Goal: Task Accomplishment & Management: Complete application form

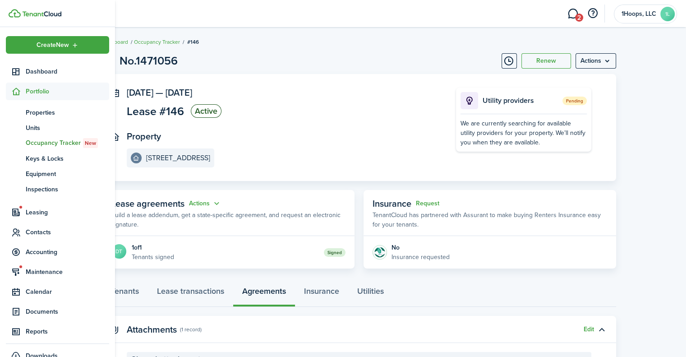
click at [34, 92] on span "Portfolio" at bounding box center [67, 91] width 83 height 9
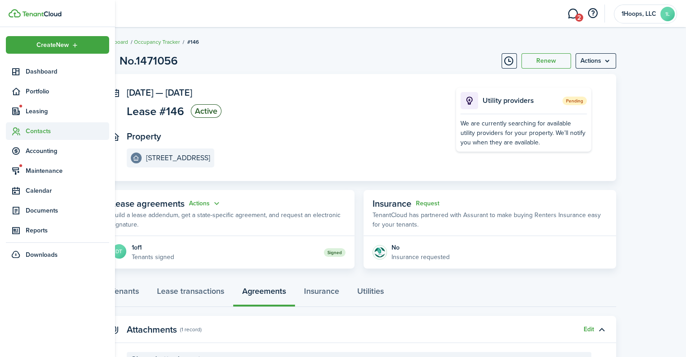
click at [37, 134] on span "Contacts" at bounding box center [67, 130] width 83 height 9
click at [32, 153] on span "Tenants" at bounding box center [67, 152] width 83 height 9
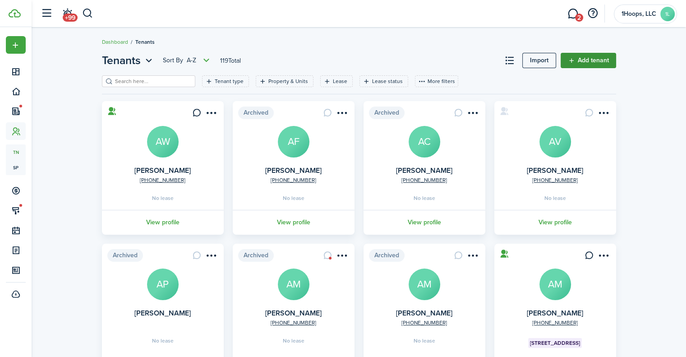
click at [581, 59] on link "Add tenant" at bounding box center [588, 60] width 55 height 15
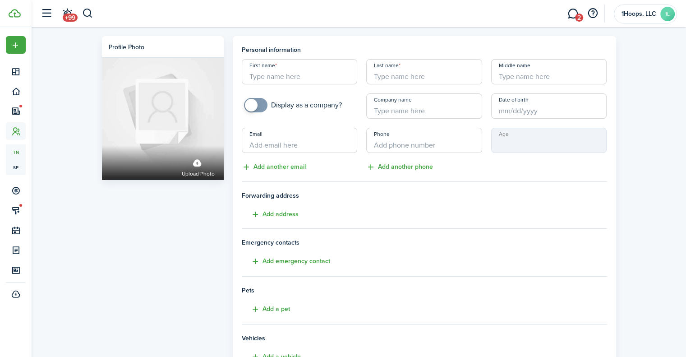
click at [290, 77] on input "First name" at bounding box center [300, 71] width 116 height 25
type input "Austin"
type input "[PERSON_NAME]"
click at [499, 109] on input "Date of birth" at bounding box center [549, 105] width 116 height 25
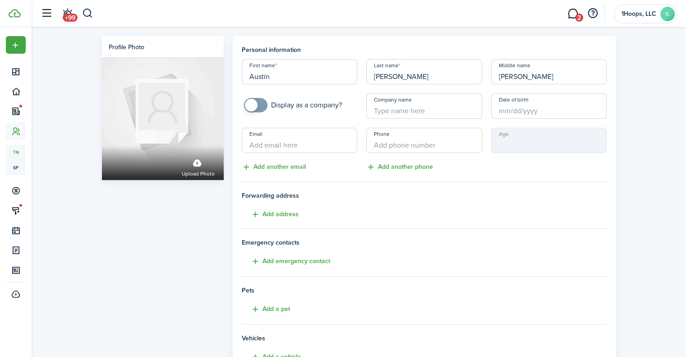
type input "[PERSON_NAME]"
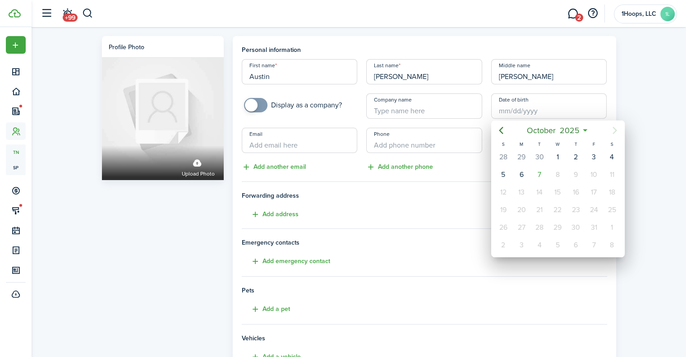
click at [586, 130] on icon at bounding box center [585, 130] width 9 height 9
click at [581, 132] on span "2025" at bounding box center [570, 130] width 24 height 16
click at [568, 130] on mbsc-button "2025" at bounding box center [553, 130] width 31 height 16
click at [505, 131] on icon "Previous page" at bounding box center [501, 130] width 11 height 11
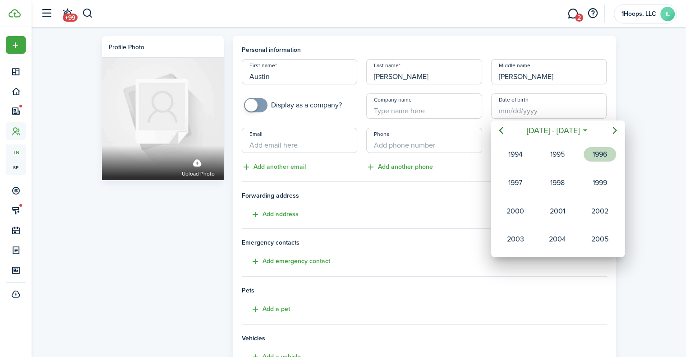
click at [595, 156] on div "1996" at bounding box center [600, 154] width 32 height 14
click at [558, 232] on div "Nov" at bounding box center [557, 239] width 32 height 14
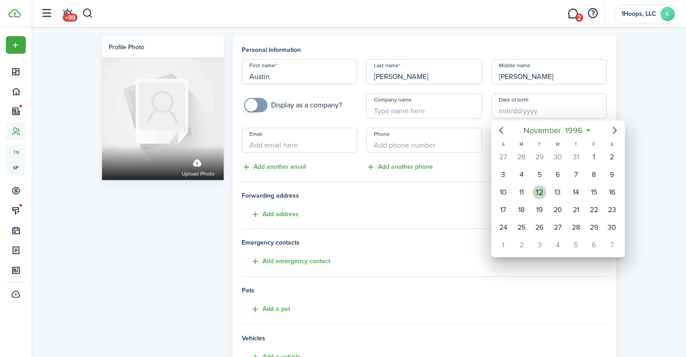
click at [539, 191] on div "12" at bounding box center [540, 192] width 14 height 14
type input "[DATE]"
type input "28"
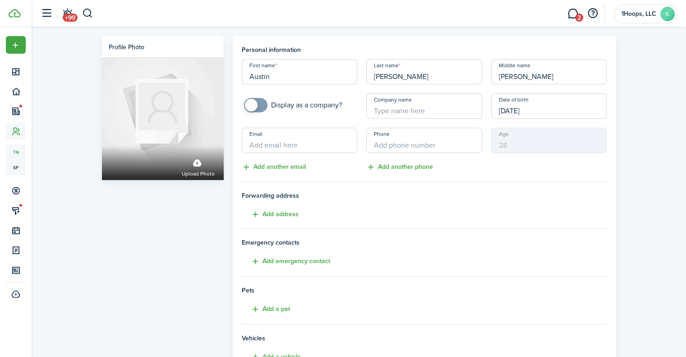
click at [296, 142] on input "Email" at bounding box center [300, 140] width 116 height 25
type input "[EMAIL_ADDRESS][DOMAIN_NAME]"
click at [378, 141] on input "+1" at bounding box center [424, 140] width 116 height 25
click at [395, 143] on input "+1" at bounding box center [424, 140] width 116 height 25
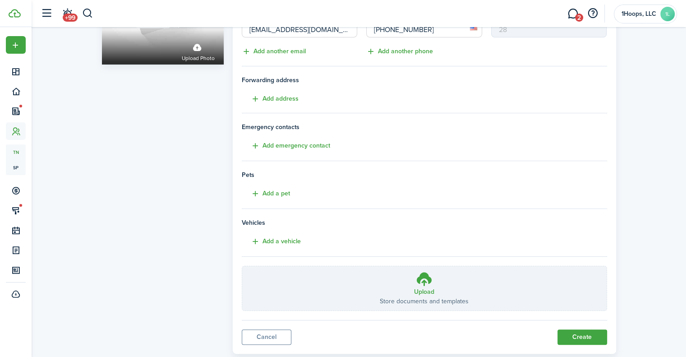
scroll to position [135, 0]
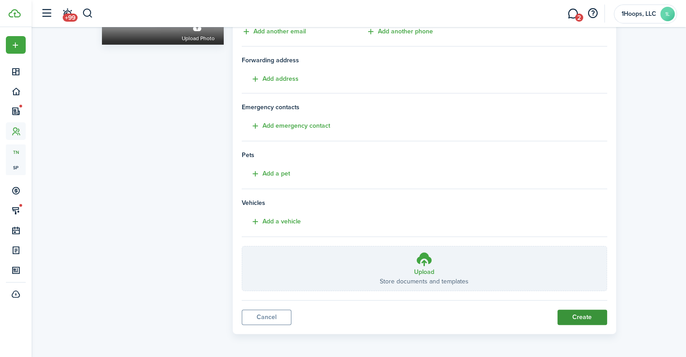
type input "[PHONE_NUMBER]"
click at [580, 313] on button "Create" at bounding box center [583, 316] width 50 height 15
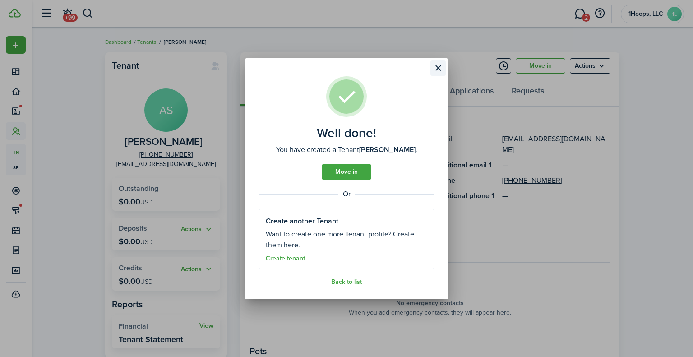
click at [443, 65] on button "Close modal" at bounding box center [437, 67] width 15 height 15
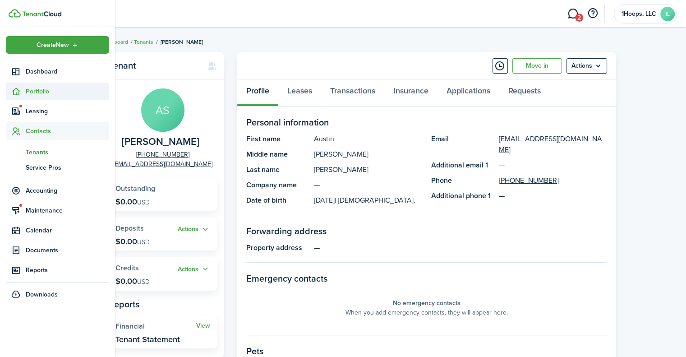
click at [23, 92] on sidebar-link-icon at bounding box center [16, 91] width 20 height 9
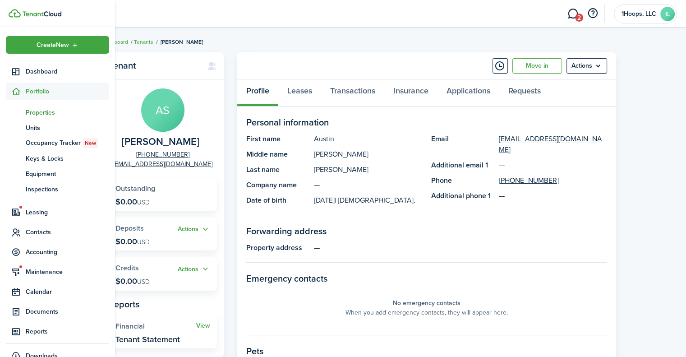
click at [38, 110] on span "Properties" at bounding box center [67, 112] width 83 height 9
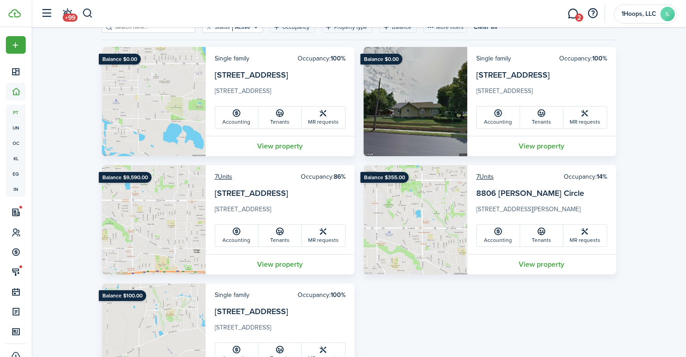
scroll to position [56, 0]
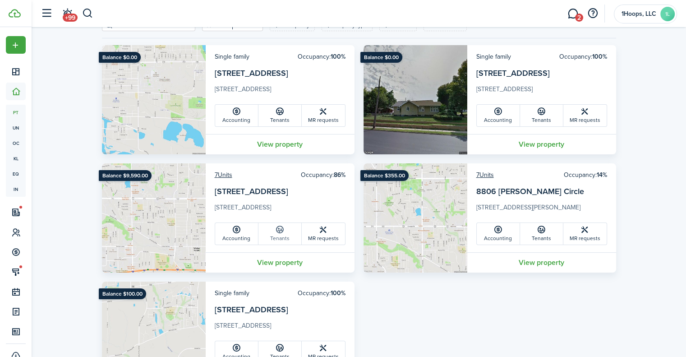
click at [279, 230] on icon at bounding box center [279, 229] width 9 height 9
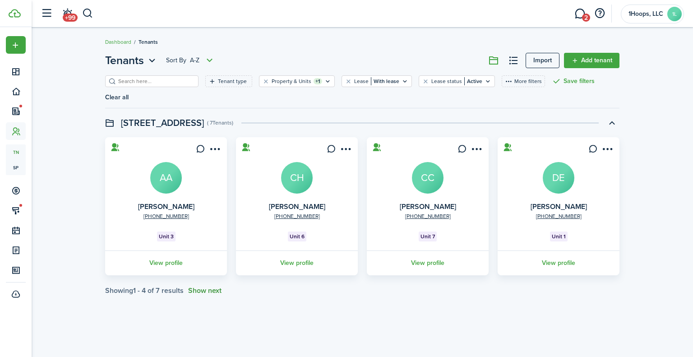
click at [205, 286] on button "Show next" at bounding box center [204, 290] width 33 height 8
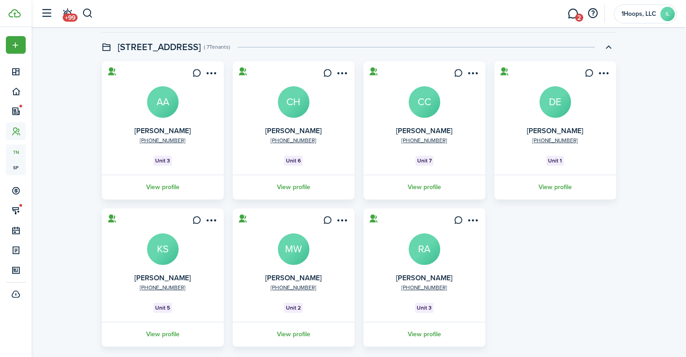
scroll to position [96, 0]
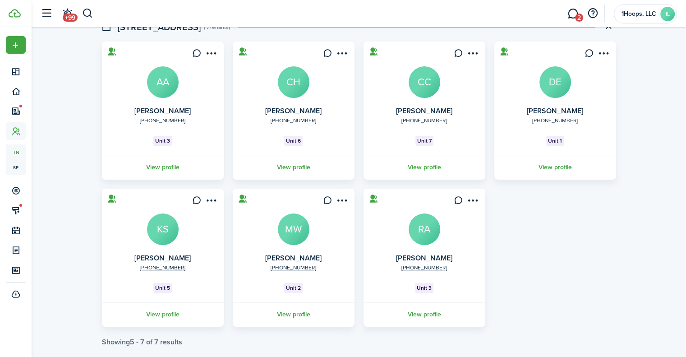
click at [295, 213] on avatar-text "MW" at bounding box center [294, 229] width 32 height 32
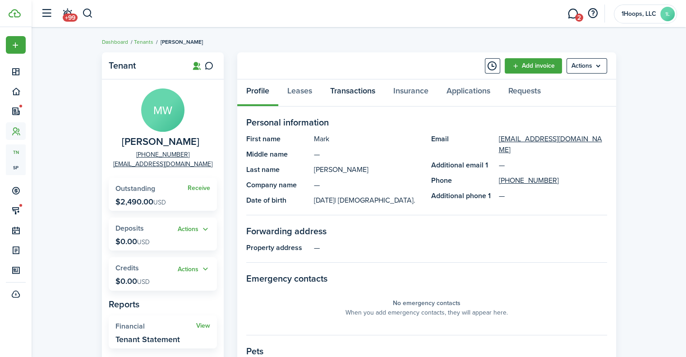
click at [350, 95] on link "Transactions" at bounding box center [352, 92] width 63 height 27
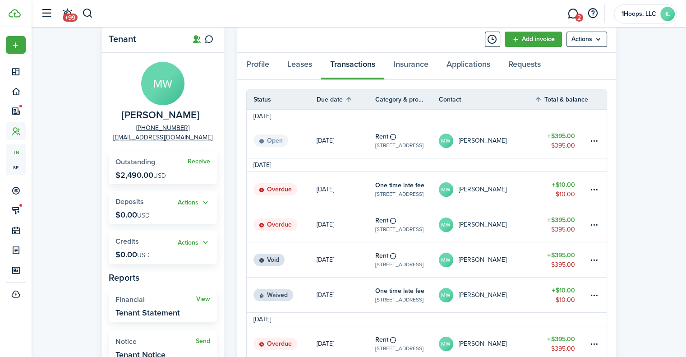
scroll to position [13, 0]
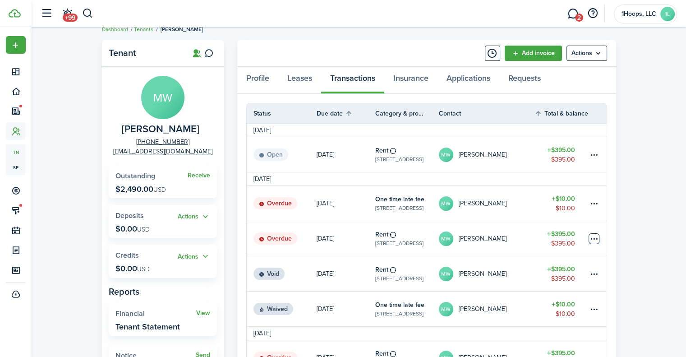
click at [595, 235] on table-menu-btn-icon at bounding box center [594, 238] width 11 height 11
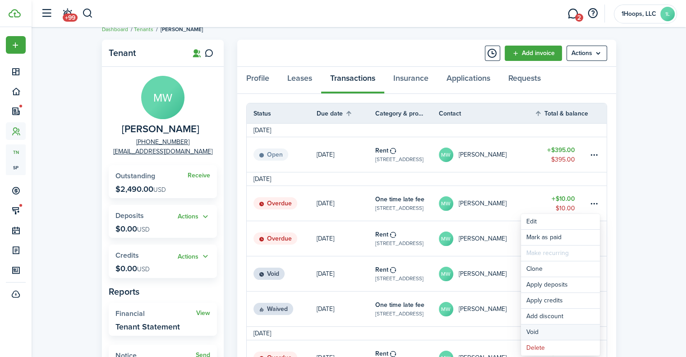
click at [558, 328] on button "Void" at bounding box center [560, 331] width 79 height 15
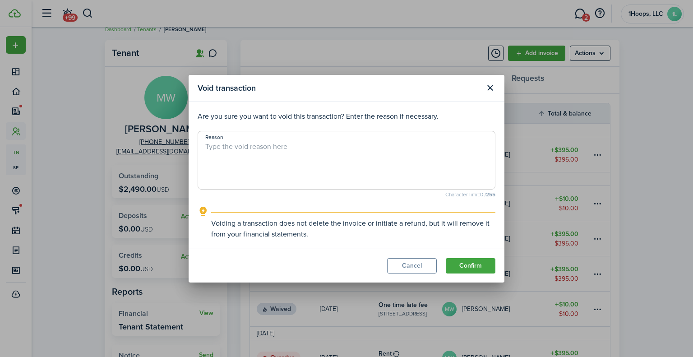
click at [266, 153] on textarea "Reason" at bounding box center [346, 162] width 297 height 43
type textarea "Moved out"
click at [473, 265] on button "Confirm" at bounding box center [471, 265] width 50 height 15
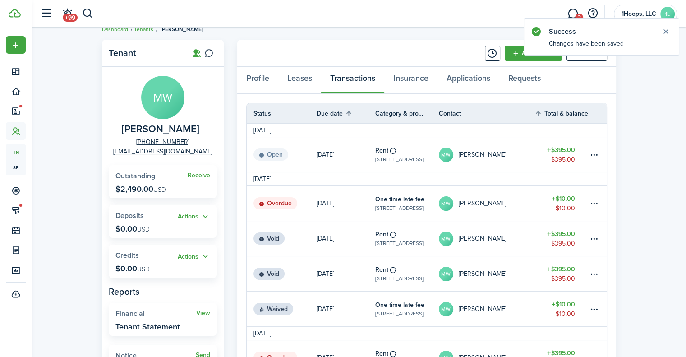
click at [588, 202] on link at bounding box center [597, 203] width 18 height 35
click at [597, 202] on table-menu-btn-icon at bounding box center [594, 203] width 11 height 11
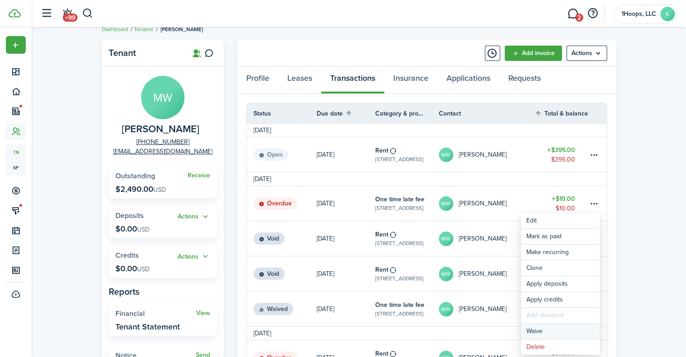
click at [546, 326] on button "Waive" at bounding box center [560, 330] width 79 height 15
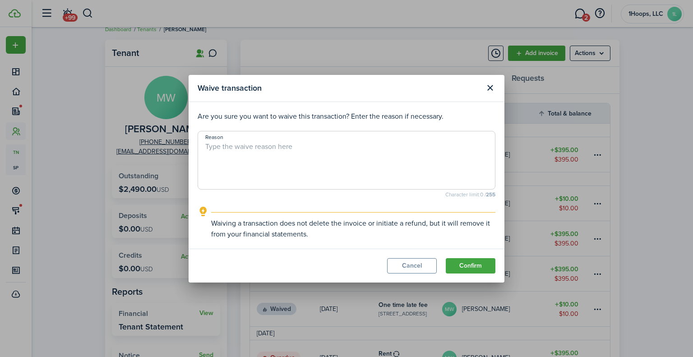
click at [231, 143] on textarea "Reason" at bounding box center [346, 162] width 297 height 43
type textarea "Moved out"
click at [472, 263] on button "Confirm" at bounding box center [471, 265] width 50 height 15
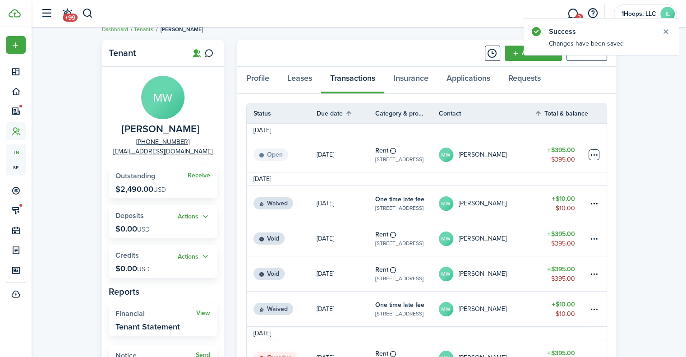
click at [595, 153] on table-menu-btn-icon at bounding box center [594, 154] width 11 height 11
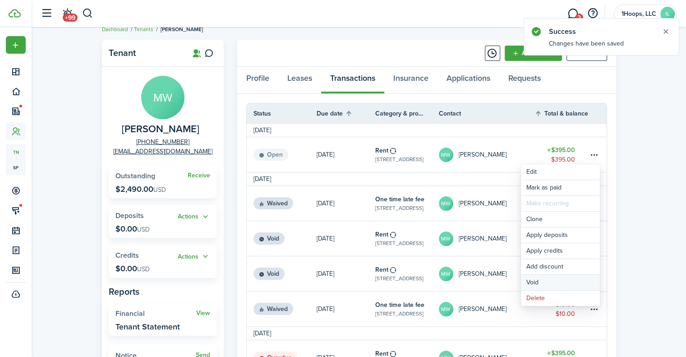
click at [549, 276] on button "Void" at bounding box center [560, 282] width 79 height 15
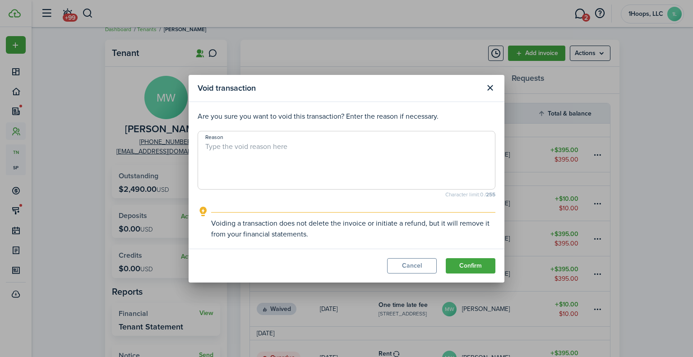
click at [262, 143] on textarea "Reason" at bounding box center [346, 162] width 297 height 43
type textarea "Moved Out"
click at [474, 265] on button "Confirm" at bounding box center [471, 265] width 50 height 15
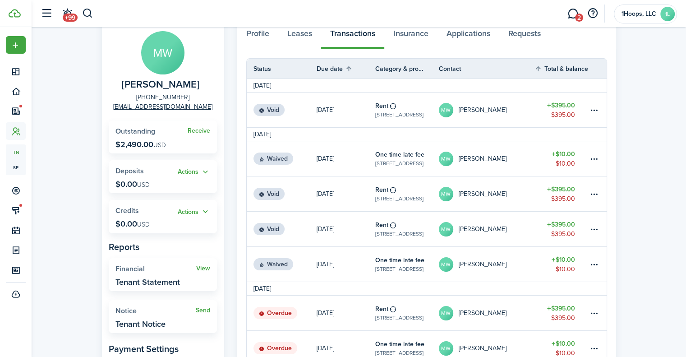
scroll to position [0, 0]
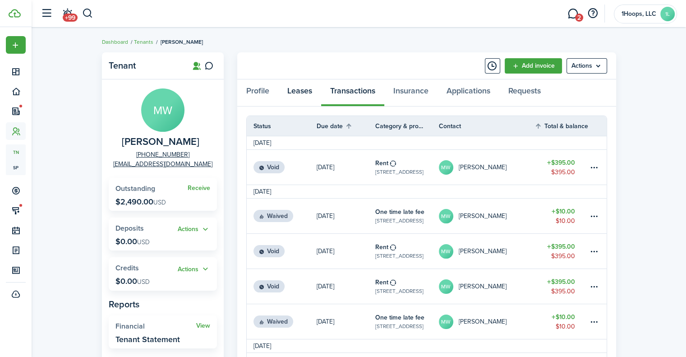
click at [297, 92] on link "Leases" at bounding box center [299, 92] width 43 height 27
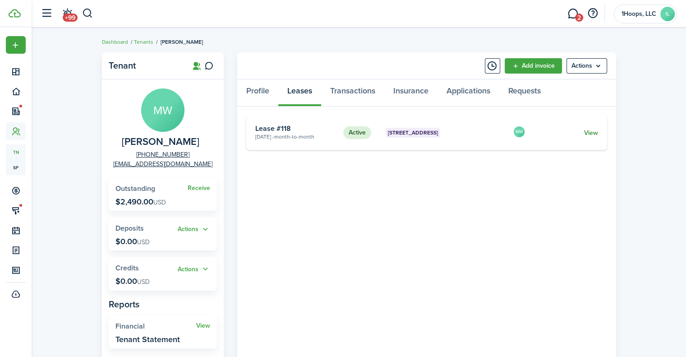
click at [590, 133] on link "View" at bounding box center [591, 132] width 14 height 9
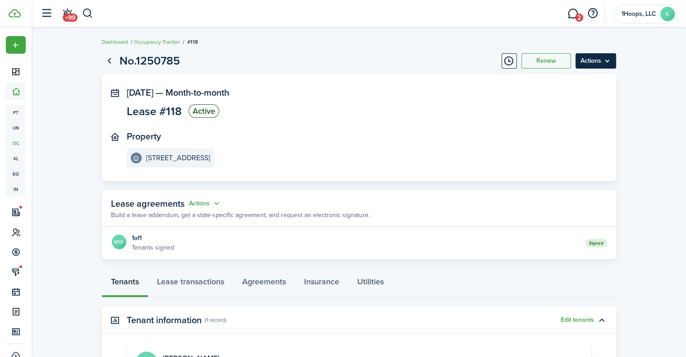
click at [607, 62] on menu-btn "Actions" at bounding box center [596, 60] width 41 height 15
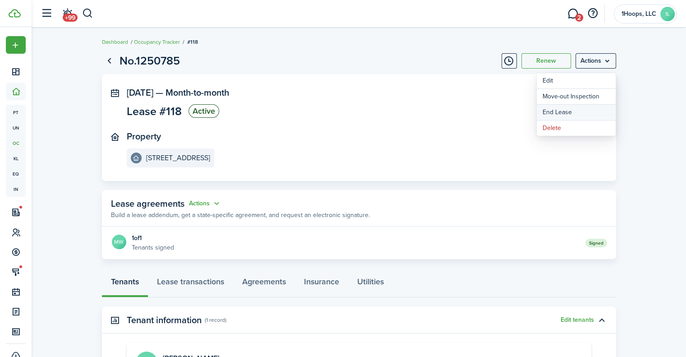
click at [563, 111] on link "End Lease" at bounding box center [576, 112] width 79 height 15
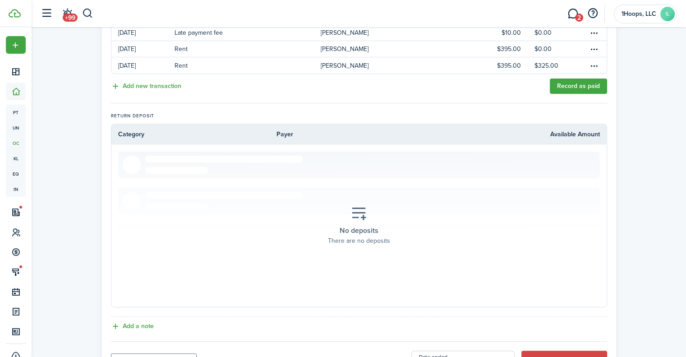
scroll to position [373, 0]
click at [546, 350] on button "End the Lease" at bounding box center [564, 362] width 86 height 25
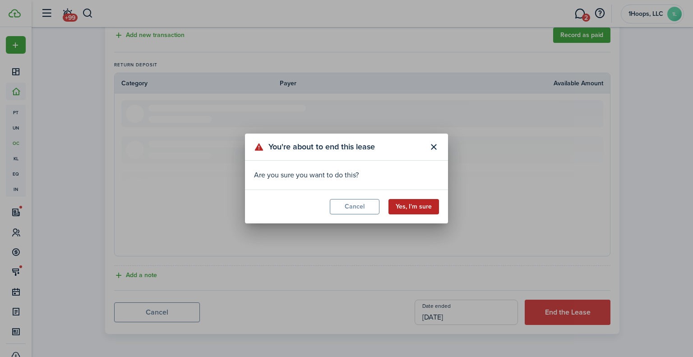
click at [411, 209] on button "Yes, I'm sure" at bounding box center [413, 206] width 51 height 15
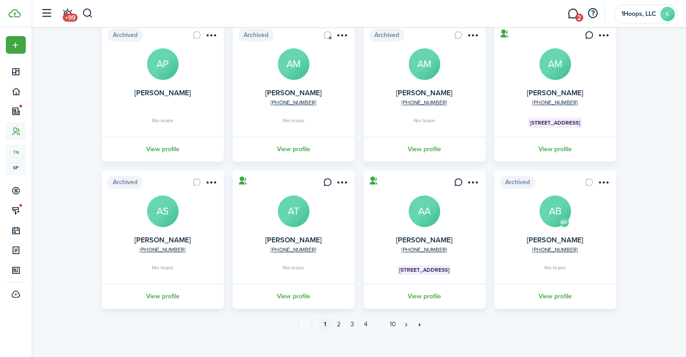
scroll to position [228, 0]
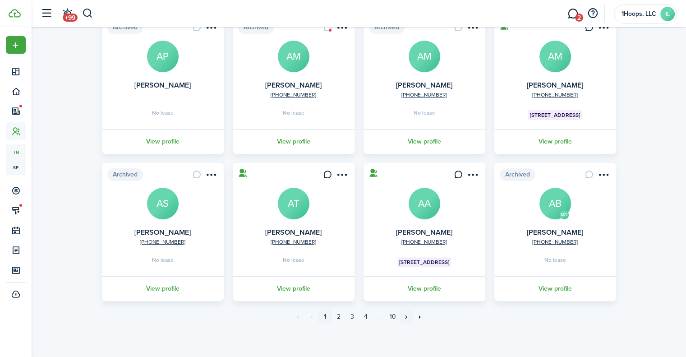
click at [406, 315] on link "»" at bounding box center [407, 317] width 14 height 14
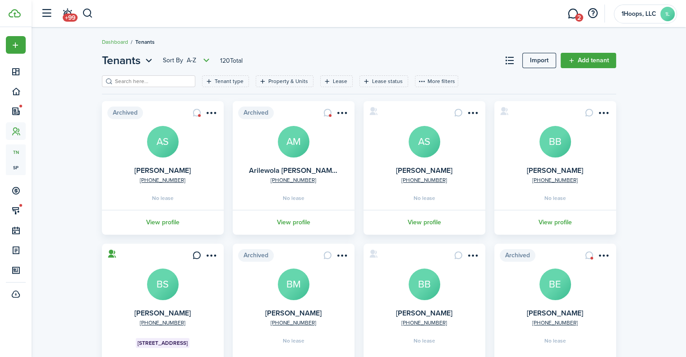
click at [424, 142] on avatar-text "AS" at bounding box center [425, 142] width 32 height 32
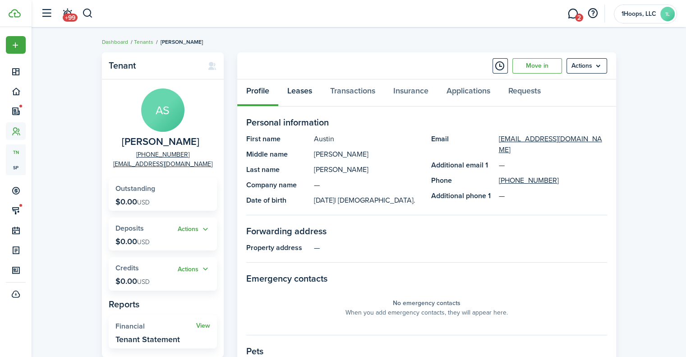
click at [303, 88] on link "Leases" at bounding box center [299, 92] width 43 height 27
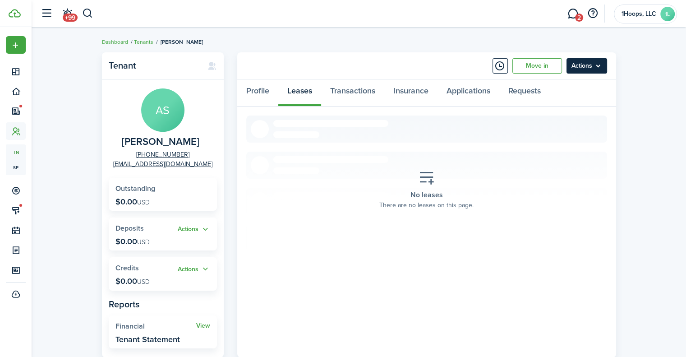
click at [596, 67] on menu-btn "Actions" at bounding box center [587, 65] width 41 height 15
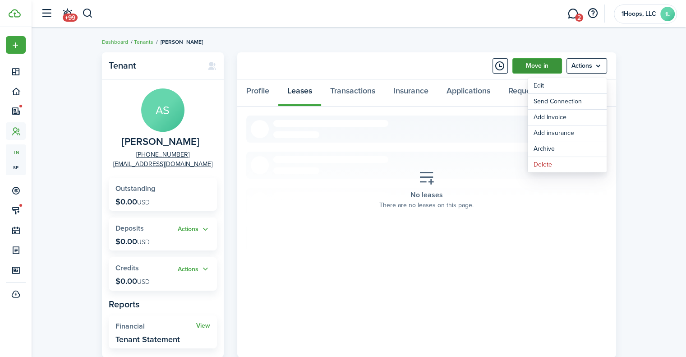
click at [546, 60] on link "Move in" at bounding box center [537, 65] width 50 height 15
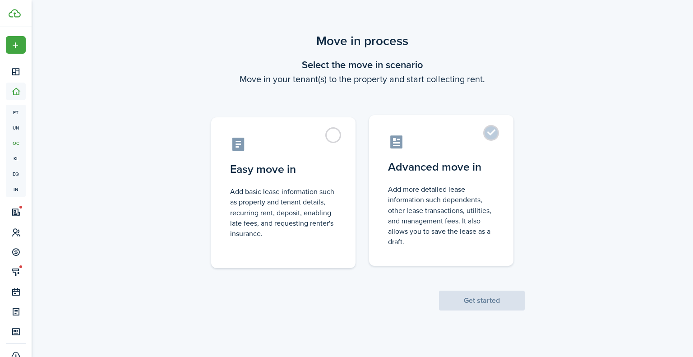
click at [489, 127] on label "Advanced move in Add more detailed lease information such dependents, other lea…" at bounding box center [441, 190] width 144 height 151
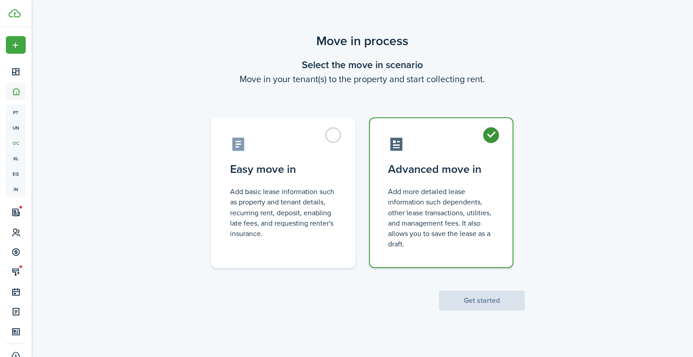
radio input "true"
click at [493, 300] on button "Get started" at bounding box center [482, 300] width 86 height 20
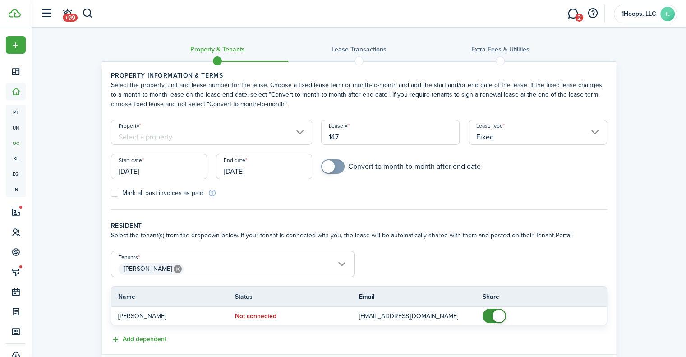
click at [301, 135] on input "Property" at bounding box center [212, 132] width 202 height 25
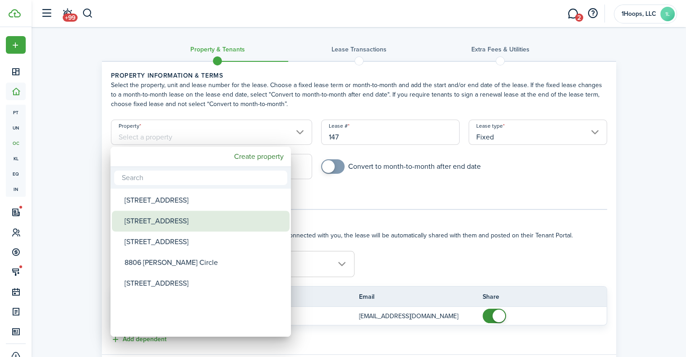
click at [189, 225] on div "[STREET_ADDRESS]" at bounding box center [204, 221] width 160 height 21
type input "[STREET_ADDRESS]"
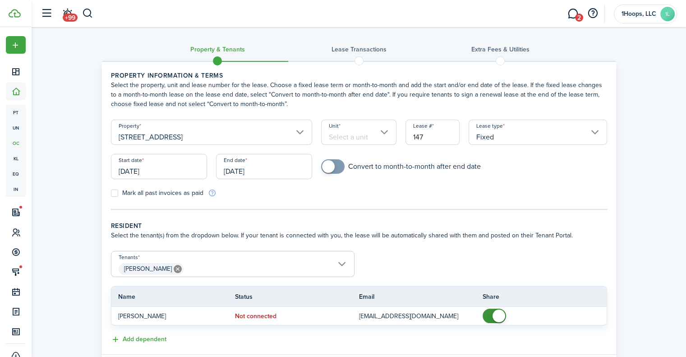
click at [384, 129] on input "Unit" at bounding box center [358, 132] width 75 height 25
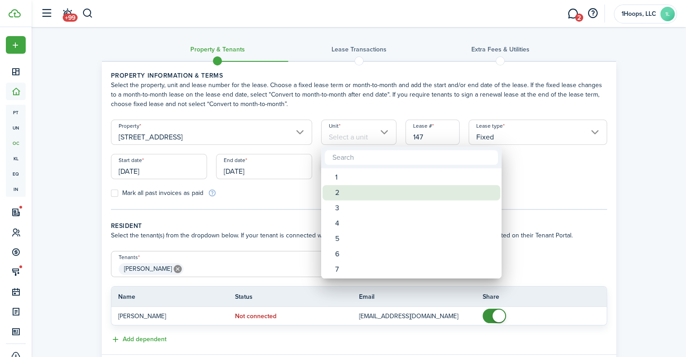
click at [355, 190] on div "2" at bounding box center [415, 192] width 160 height 15
type input "2"
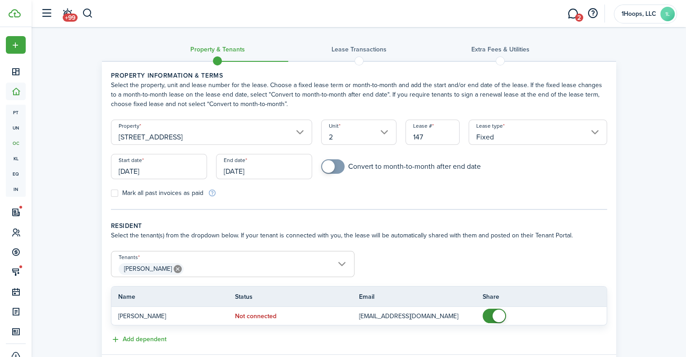
click at [592, 135] on input "Fixed" at bounding box center [538, 132] width 138 height 25
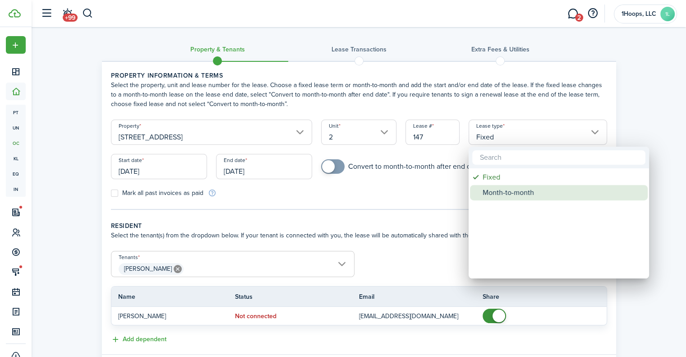
click at [508, 198] on div "Month-to-month" at bounding box center [563, 192] width 160 height 15
type input "Month-to-month"
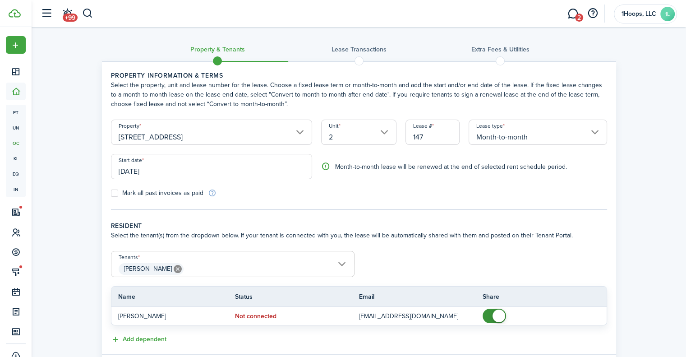
click at [187, 173] on input "[DATE]" at bounding box center [212, 166] width 202 height 25
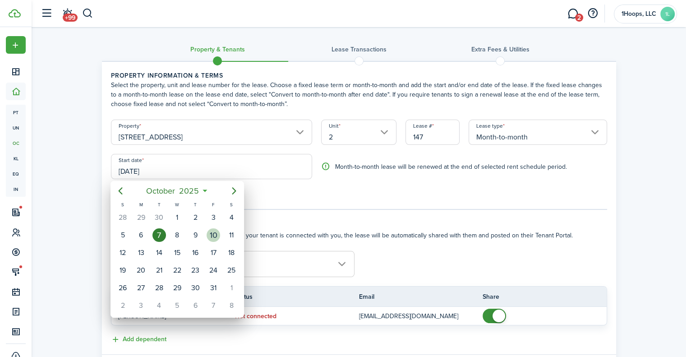
click at [212, 233] on div "10" at bounding box center [214, 235] width 14 height 14
type input "[DATE]"
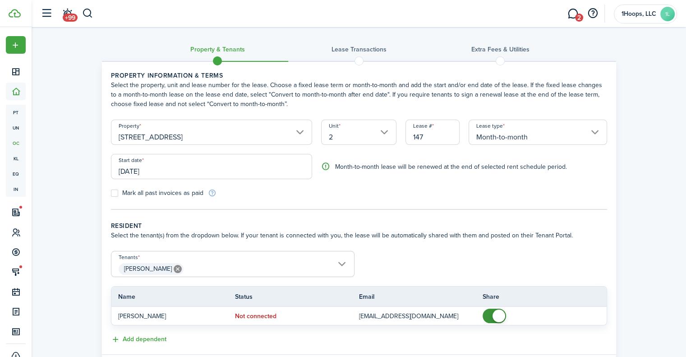
scroll to position [55, 0]
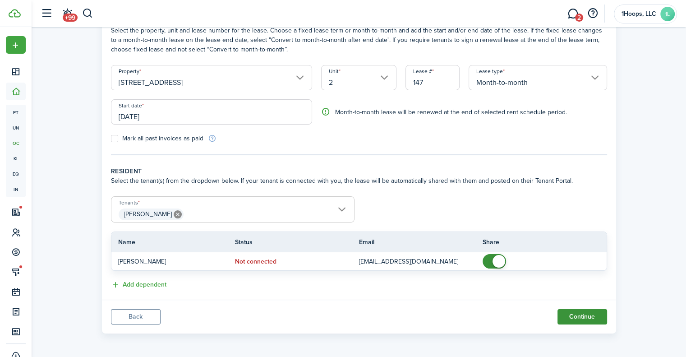
click at [592, 315] on button "Continue" at bounding box center [583, 316] width 50 height 15
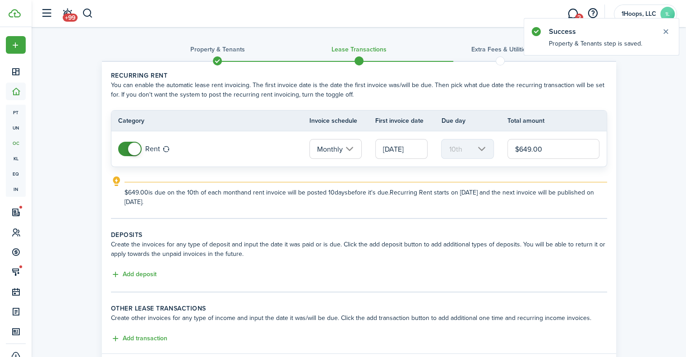
click at [348, 150] on input "Monthly" at bounding box center [335, 149] width 52 height 20
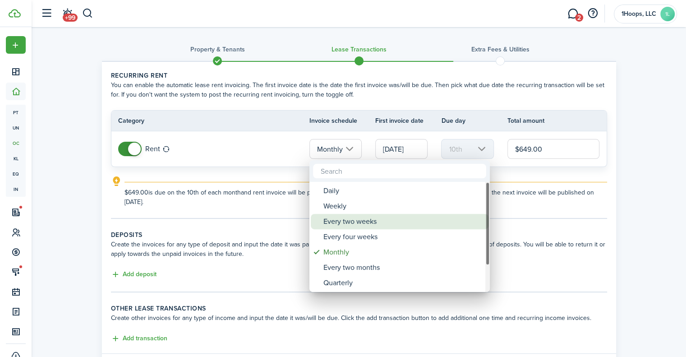
click at [344, 222] on div "Every two weeks" at bounding box center [403, 221] width 160 height 15
type input "Every two weeks"
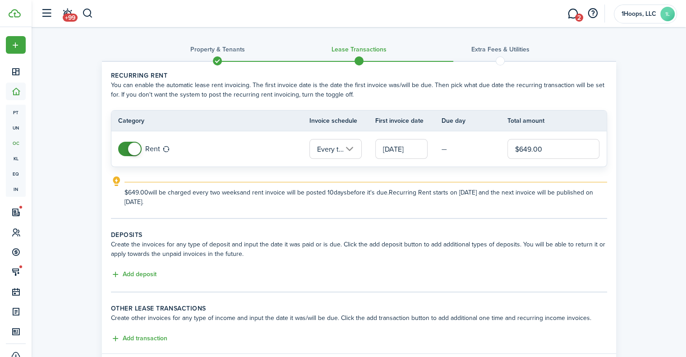
click at [530, 149] on input "$649.00" at bounding box center [553, 149] width 92 height 20
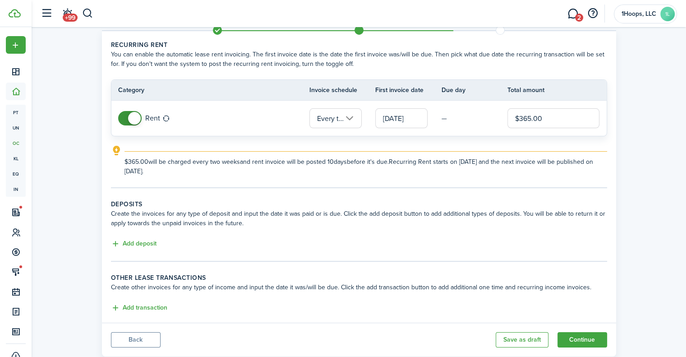
scroll to position [53, 0]
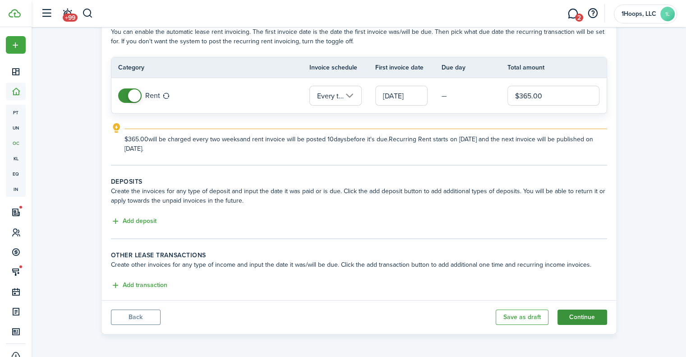
type input "$365.00"
click at [590, 315] on button "Continue" at bounding box center [583, 316] width 50 height 15
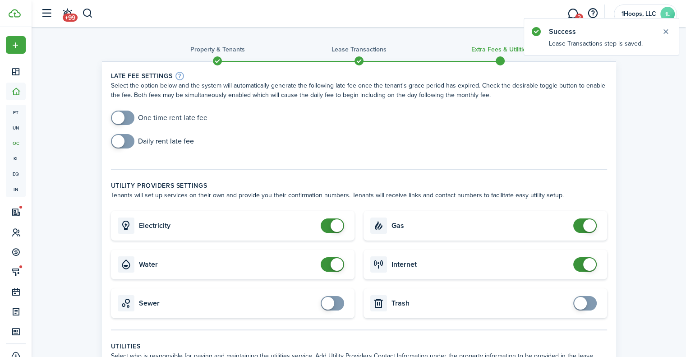
checkbox input "true"
click at [117, 141] on span at bounding box center [118, 141] width 13 height 13
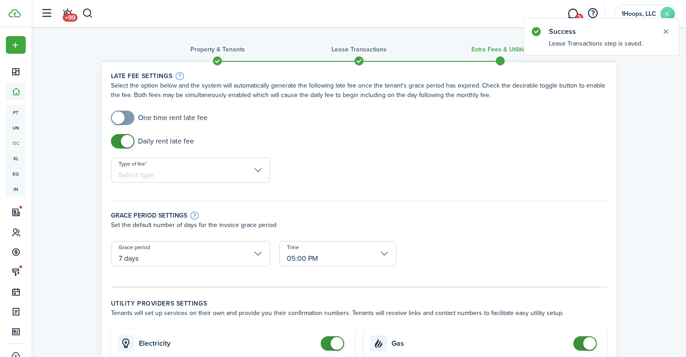
click at [258, 167] on input "Type of fee" at bounding box center [190, 169] width 159 height 25
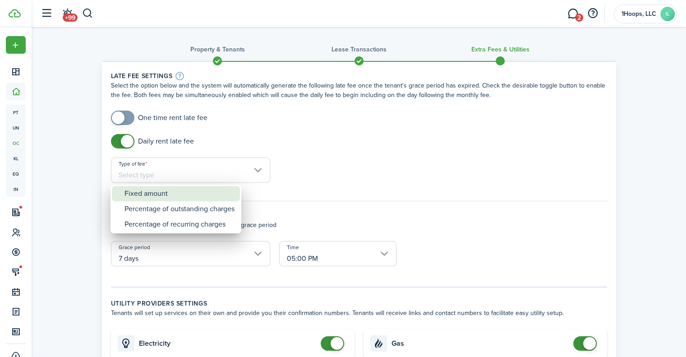
click at [166, 193] on div "Fixed amount" at bounding box center [179, 193] width 110 height 15
type input "Fixed amount"
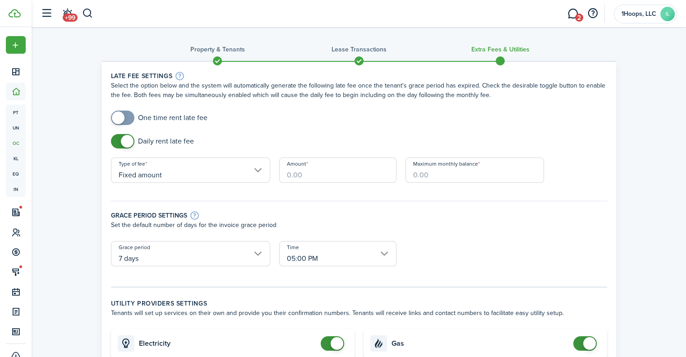
click at [290, 177] on input "Amount" at bounding box center [337, 169] width 117 height 25
type input "$10.00"
click at [475, 205] on div "Grace period settings Set the default number of days for the invoice grace peri…" at bounding box center [358, 216] width 505 height 49
click at [415, 173] on input "Maximum monthly balance" at bounding box center [475, 169] width 138 height 25
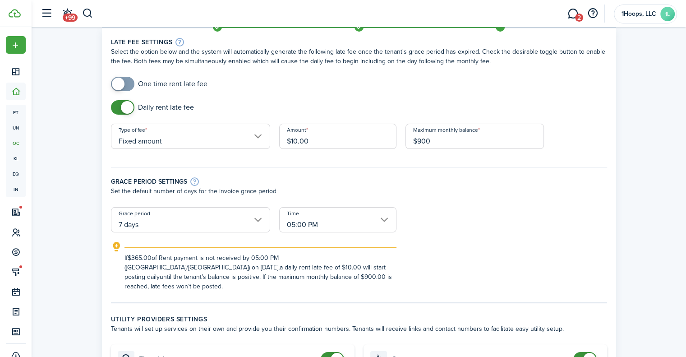
scroll to position [34, 0]
click at [259, 217] on input "7 days" at bounding box center [190, 219] width 159 height 25
type input "$900.00"
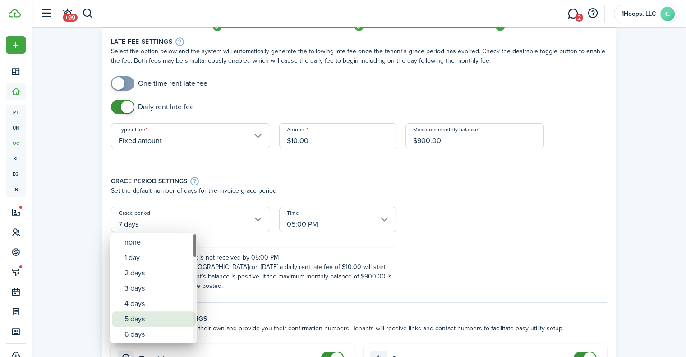
click at [162, 315] on div "5 days" at bounding box center [157, 318] width 66 height 15
type input "5 days"
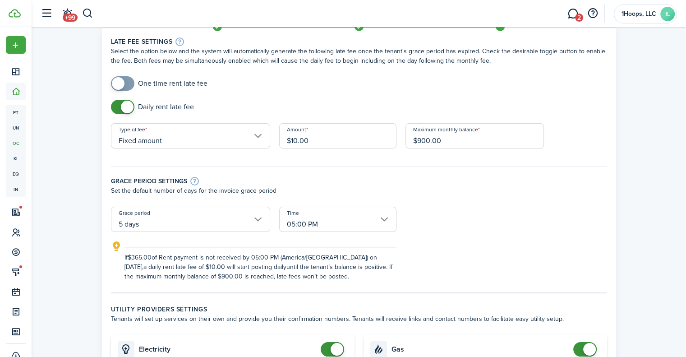
click at [443, 239] on form "One time rent late fee Daily rent late fee Type of fee Fixed amount Amount $10.…" at bounding box center [358, 178] width 505 height 205
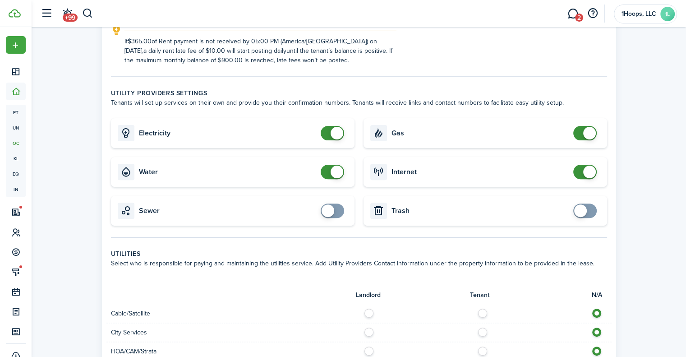
scroll to position [251, 0]
checkbox input "false"
click at [589, 135] on span at bounding box center [589, 132] width 13 height 13
click at [588, 173] on span at bounding box center [589, 171] width 13 height 13
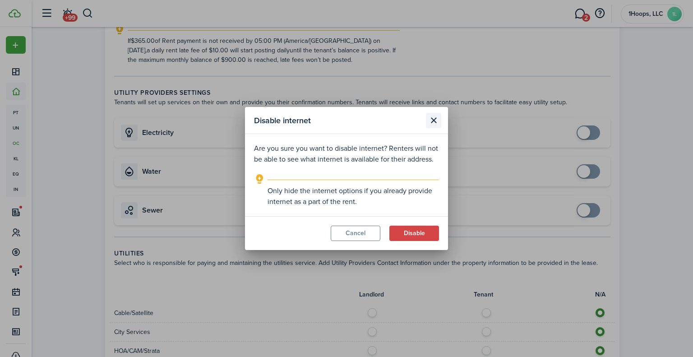
click at [436, 124] on button "Close modal" at bounding box center [433, 120] width 15 height 15
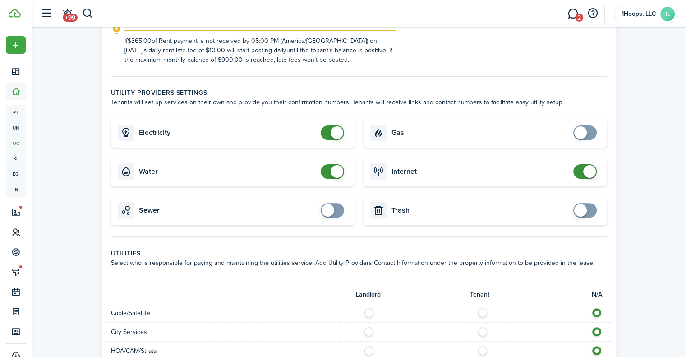
checkbox input "false"
click at [584, 172] on span at bounding box center [589, 171] width 13 height 13
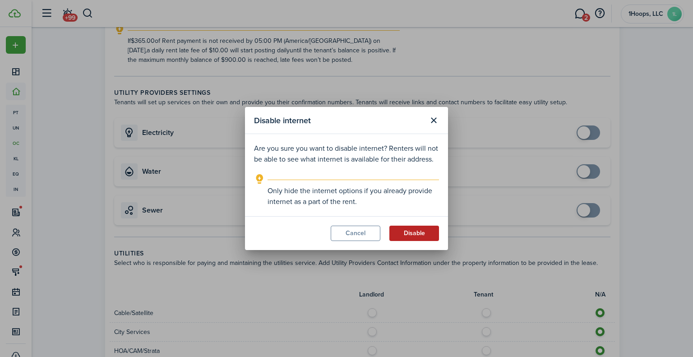
click at [419, 236] on button "Disable" at bounding box center [414, 233] width 50 height 15
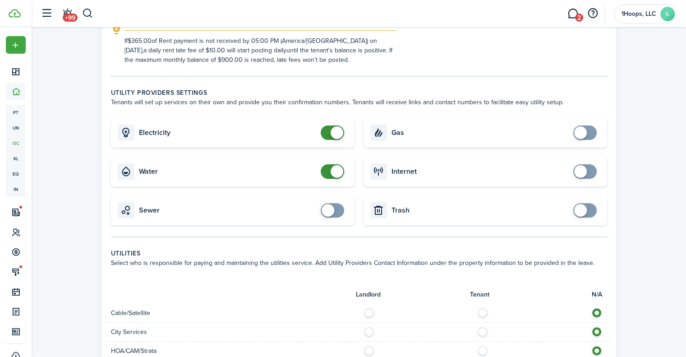
checkbox input "false"
click at [336, 133] on span at bounding box center [337, 132] width 13 height 13
checkbox input "false"
click at [341, 169] on span at bounding box center [337, 171] width 13 height 13
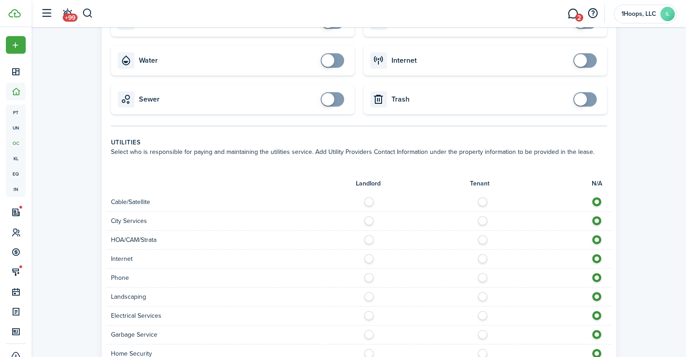
scroll to position [362, 0]
click at [366, 219] on label at bounding box center [372, 218] width 16 height 5
radio input "true"
click at [372, 241] on div at bounding box center [485, 239] width 253 height 9
click at [367, 238] on label at bounding box center [372, 237] width 16 height 5
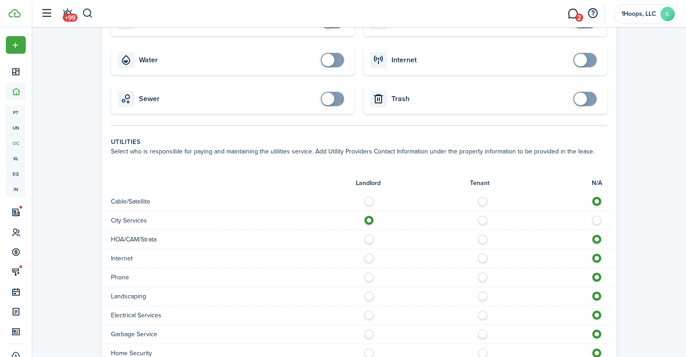
radio input "true"
click at [368, 256] on label at bounding box center [372, 256] width 16 height 5
radio input "true"
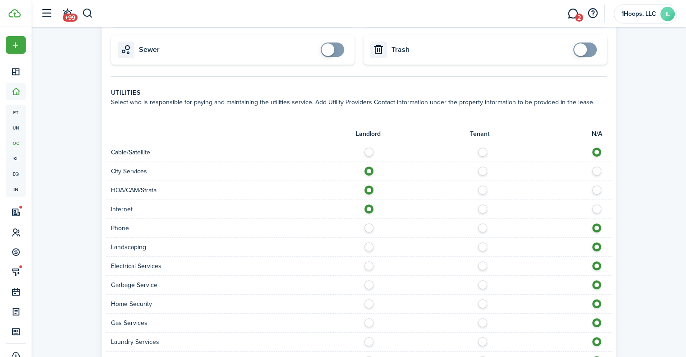
scroll to position [412, 0]
click at [369, 246] on label at bounding box center [372, 243] width 16 height 5
radio input "true"
click at [369, 263] on label at bounding box center [372, 262] width 16 height 5
radio input "true"
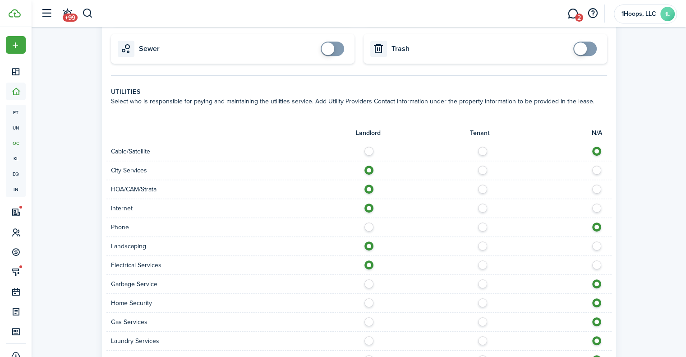
click at [369, 281] on label at bounding box center [372, 281] width 16 height 5
radio input "true"
click at [370, 301] on label at bounding box center [372, 300] width 16 height 5
radio input "true"
click at [367, 321] on label at bounding box center [372, 319] width 16 height 5
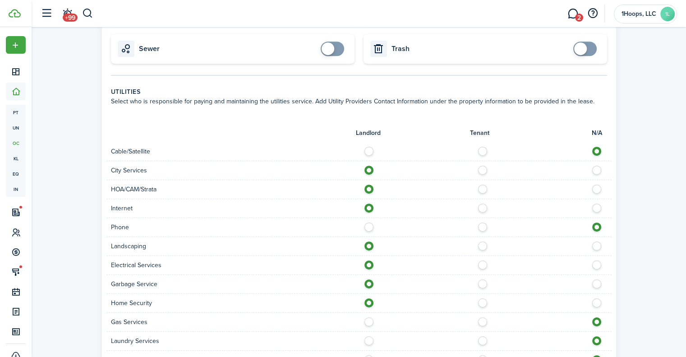
radio input "true"
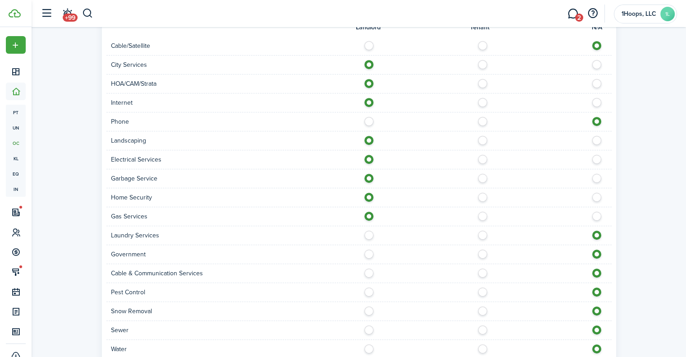
scroll to position [519, 0]
click at [368, 233] on label at bounding box center [372, 232] width 16 height 5
radio input "true"
click at [371, 253] on label at bounding box center [372, 251] width 16 height 5
radio input "true"
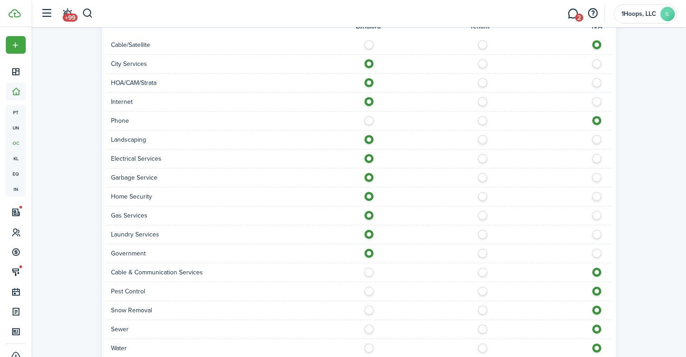
click at [371, 253] on label at bounding box center [372, 251] width 16 height 5
click at [370, 288] on label at bounding box center [372, 288] width 16 height 5
radio input "true"
click at [369, 307] on label at bounding box center [372, 307] width 16 height 5
radio input "true"
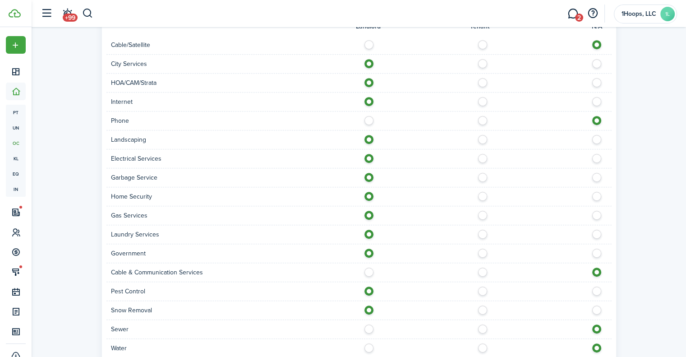
click at [368, 327] on label at bounding box center [372, 326] width 16 height 5
radio input "true"
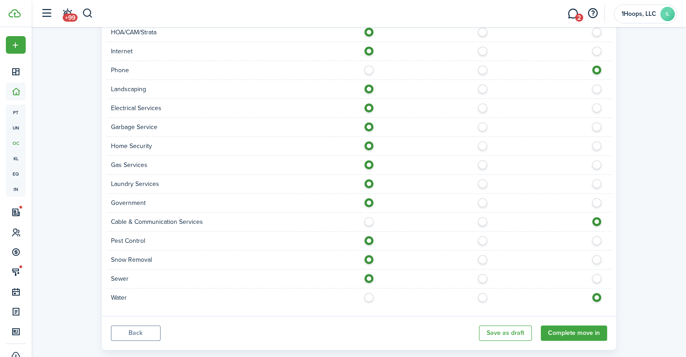
scroll to position [585, 0]
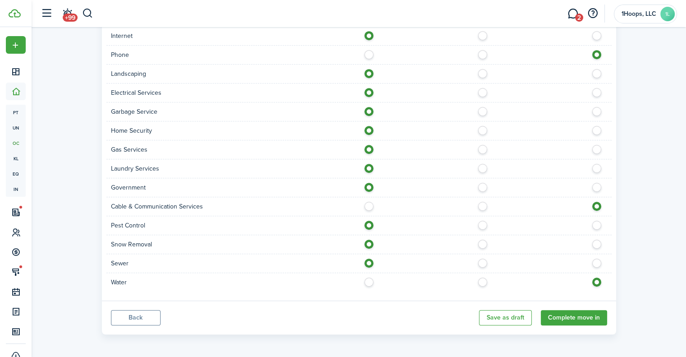
click at [370, 281] on label at bounding box center [372, 279] width 16 height 5
radio input "true"
click at [574, 313] on button "Complete move in" at bounding box center [574, 317] width 66 height 15
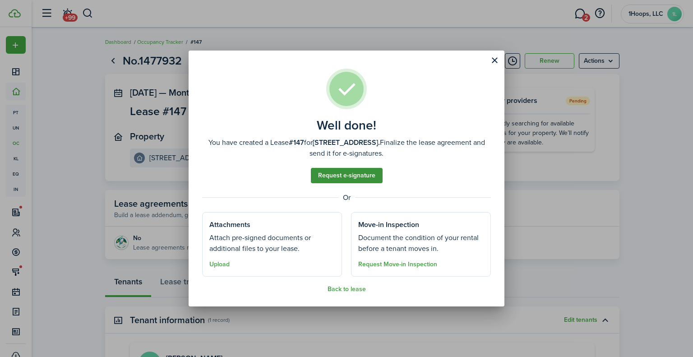
click at [353, 178] on link "Request e-signature" at bounding box center [347, 175] width 72 height 15
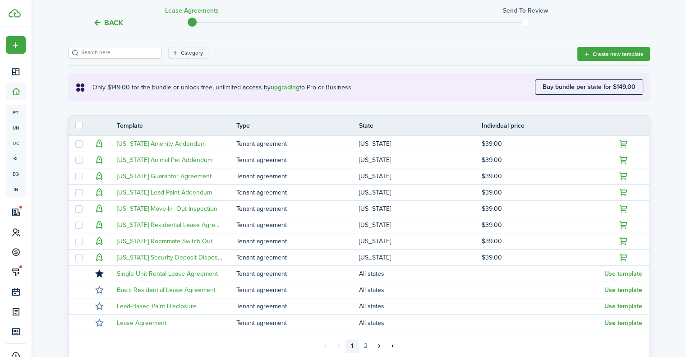
scroll to position [134, 0]
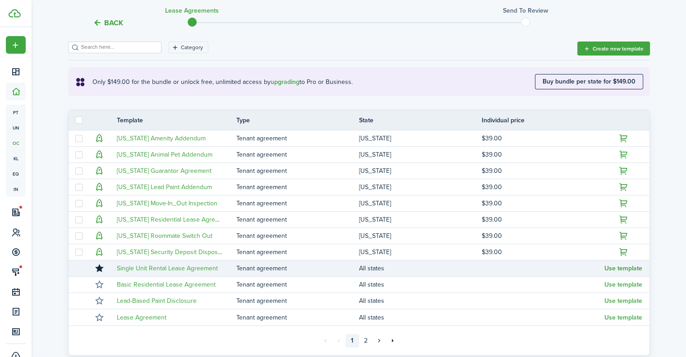
click at [611, 267] on button "Use template" at bounding box center [623, 268] width 38 height 7
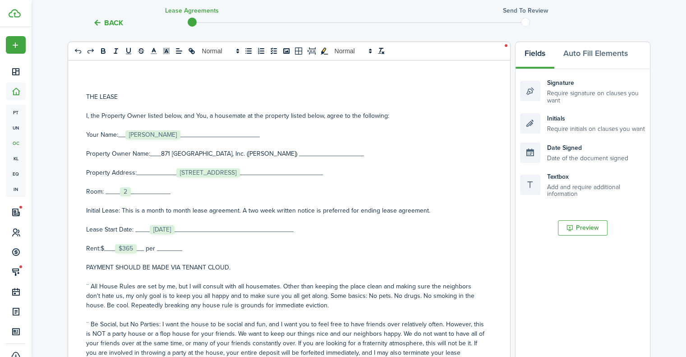
click at [163, 248] on p "Rent:$___﻿ $365 ﻿__ per _______" at bounding box center [285, 248] width 399 height 9
drag, startPoint x: 190, startPoint y: 249, endPoint x: 164, endPoint y: 249, distance: 25.7
click at [164, 249] on p "Rent:$___﻿ $365 ﻿__ per __two weeks_____" at bounding box center [285, 248] width 399 height 9
drag, startPoint x: 193, startPoint y: 248, endPoint x: 163, endPoint y: 247, distance: 29.3
click at [163, 247] on p "Rent:$___﻿ $365 ﻿__ per __two weeks_____" at bounding box center [285, 248] width 399 height 9
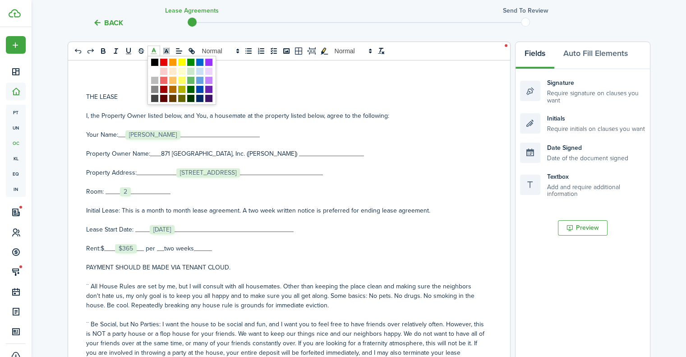
click at [154, 52] on icon at bounding box center [154, 51] width 8 height 8
click at [128, 52] on icon "underline" at bounding box center [128, 51] width 8 height 8
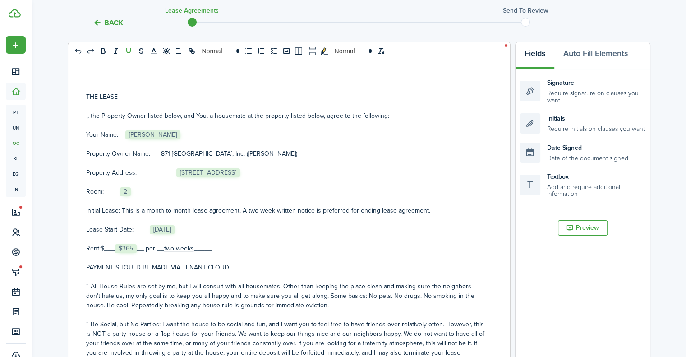
click at [280, 253] on p at bounding box center [285, 257] width 399 height 9
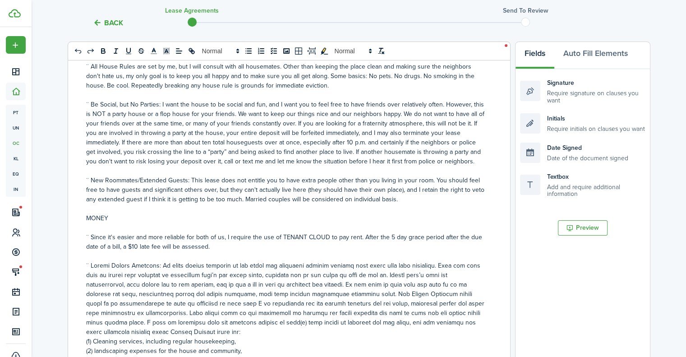
scroll to position [221, 0]
click at [127, 244] on p "¨ Since it's easier and more reliable for both of us, I require the use of TENA…" at bounding box center [285, 240] width 399 height 19
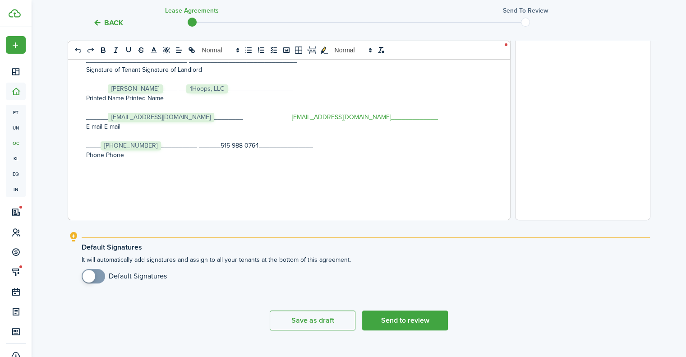
scroll to position [344, 0]
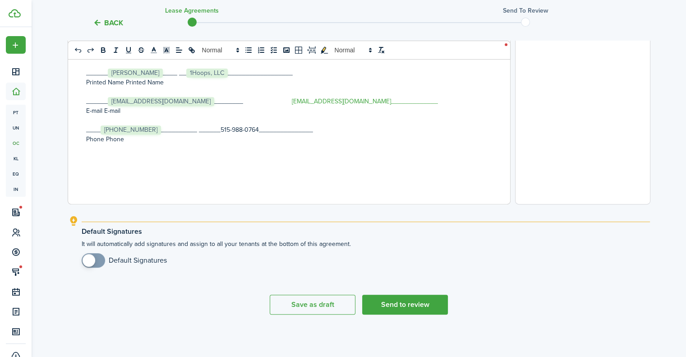
click at [90, 259] on span at bounding box center [89, 260] width 13 height 13
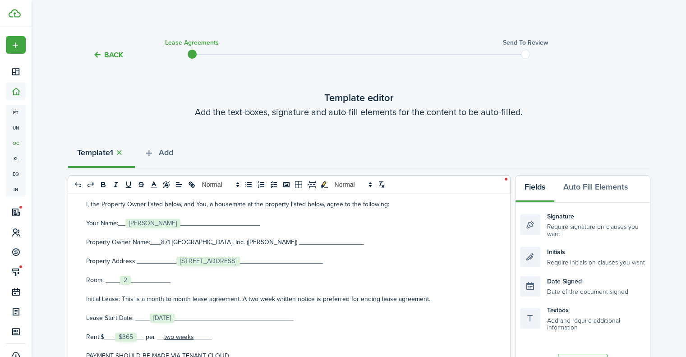
scroll to position [49, 0]
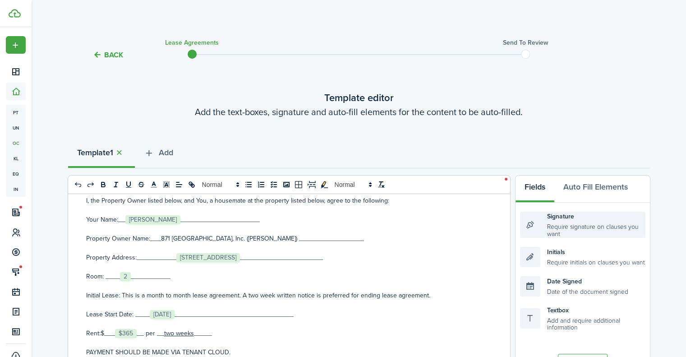
click at [582, 223] on div "Signature Require signature on clauses you want" at bounding box center [582, 225] width 125 height 26
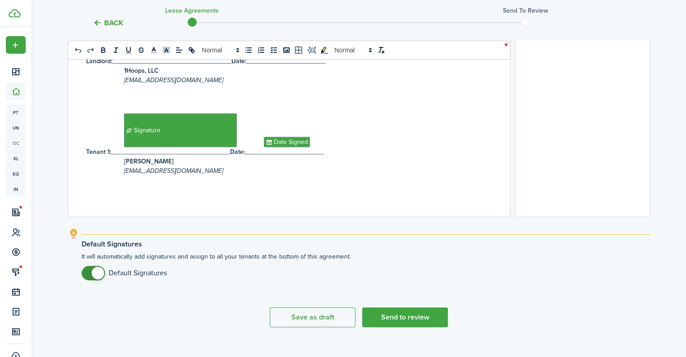
scroll to position [344, 0]
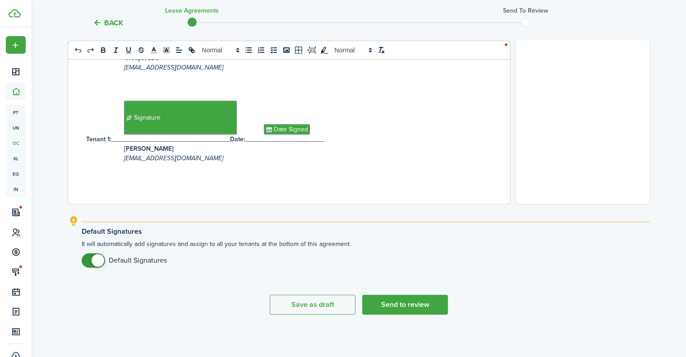
click at [96, 264] on span at bounding box center [98, 260] width 13 height 13
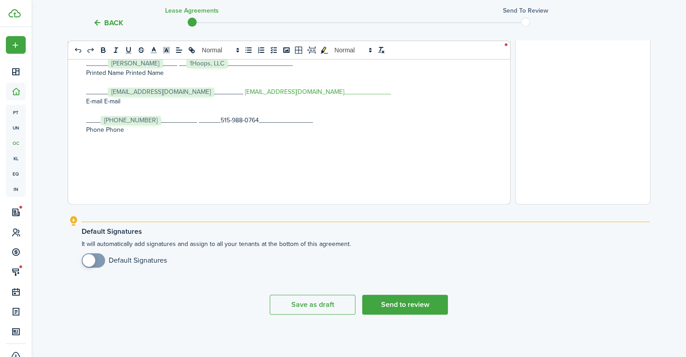
checkbox input "true"
click at [92, 263] on span at bounding box center [89, 260] width 13 height 13
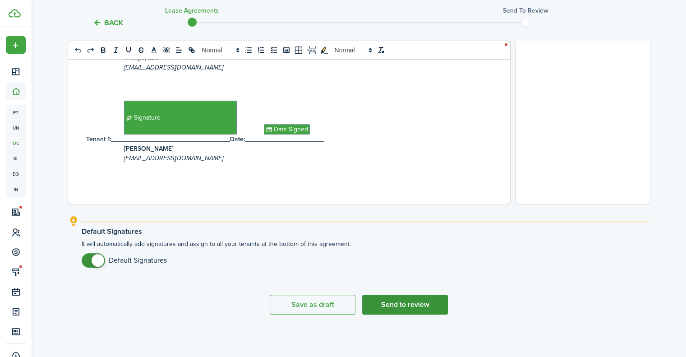
click at [415, 302] on button "Send to review" at bounding box center [405, 305] width 86 height 20
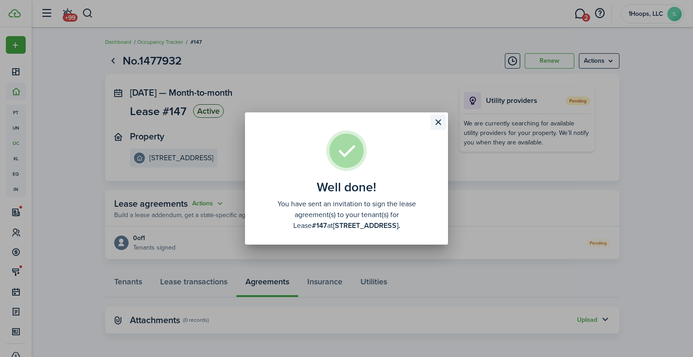
click at [436, 126] on button "Close modal" at bounding box center [437, 122] width 15 height 15
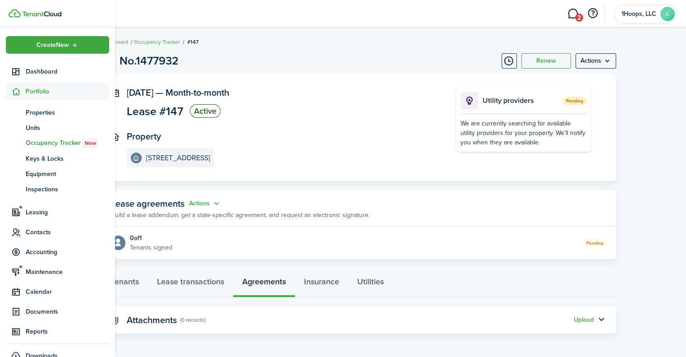
click at [41, 91] on span "Portfolio" at bounding box center [67, 91] width 83 height 9
